Goal: Information Seeking & Learning: Learn about a topic

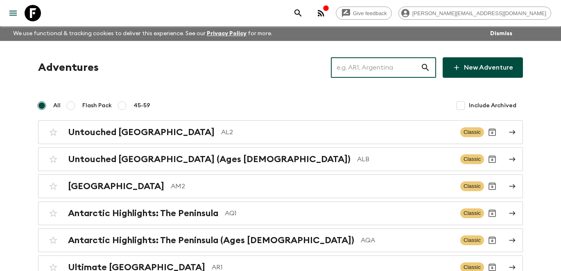
click at [397, 70] on input "text" at bounding box center [376, 67] width 90 height 23
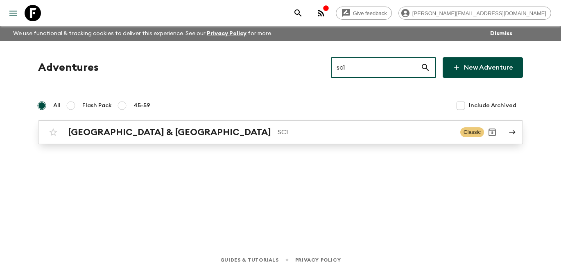
type input "sc1"
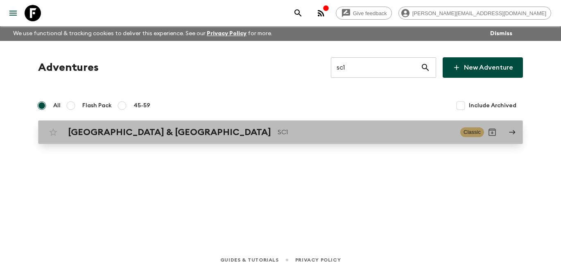
click at [277, 132] on p "SC1" at bounding box center [365, 132] width 176 height 10
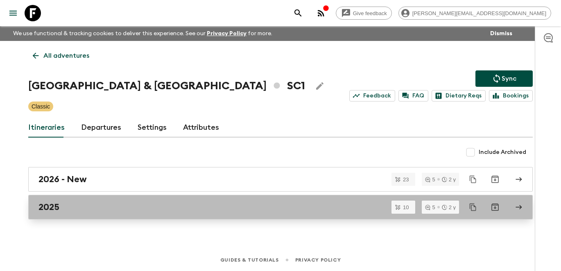
click at [100, 206] on div "2025" at bounding box center [272, 207] width 468 height 11
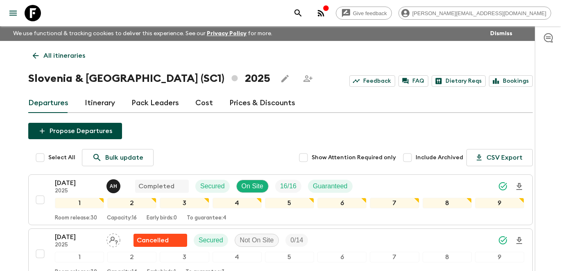
click at [41, 51] on link "All itineraries" at bounding box center [58, 55] width 61 height 16
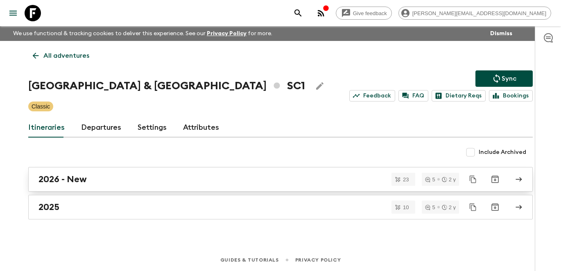
click at [77, 178] on h2 "2026 - New" at bounding box center [62, 179] width 48 height 11
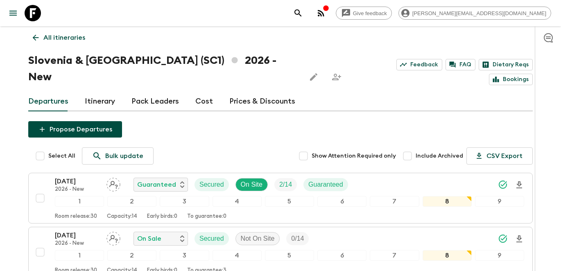
scroll to position [21, 0]
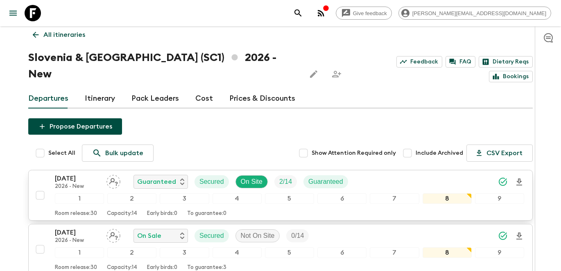
click at [41, 174] on div "[DATE] 2026 - New Guaranteed Secured On Site 2 / 14 Guaranteed 1 2 3 4 5 6 7 8 …" at bounding box center [278, 195] width 492 height 43
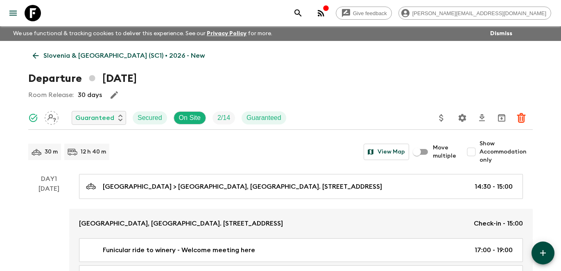
click at [469, 152] on input "Show Accommodation only" at bounding box center [471, 152] width 16 height 16
checkbox input "true"
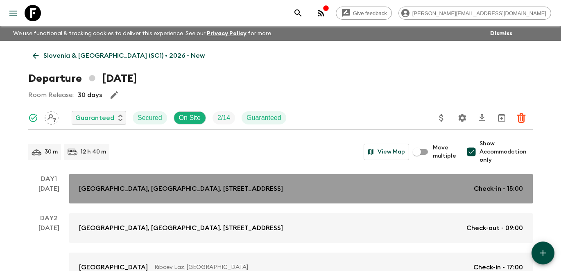
click at [433, 189] on div "[GEOGRAPHIC_DATA], [GEOGRAPHIC_DATA]. [STREET_ADDRESS] Check-in - 15:00" at bounding box center [301, 189] width 444 height 10
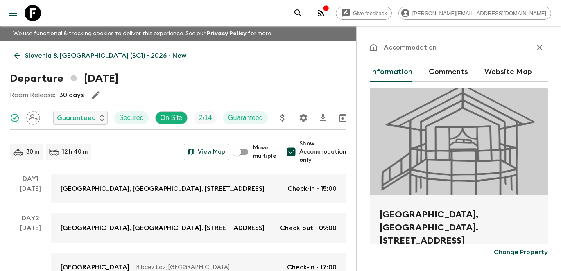
scroll to position [14, 0]
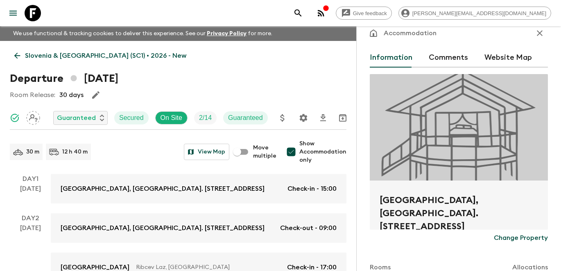
drag, startPoint x: 509, startPoint y: 226, endPoint x: 367, endPoint y: 204, distance: 144.6
click at [367, 203] on div "Accommodation Information Comments Website Map [GEOGRAPHIC_DATA], [GEOGRAPHIC_D…" at bounding box center [458, 161] width 205 height 271
copy h2 "[GEOGRAPHIC_DATA], [GEOGRAPHIC_DATA]. [STREET_ADDRESS]"
